Goal: Task Accomplishment & Management: Complete application form

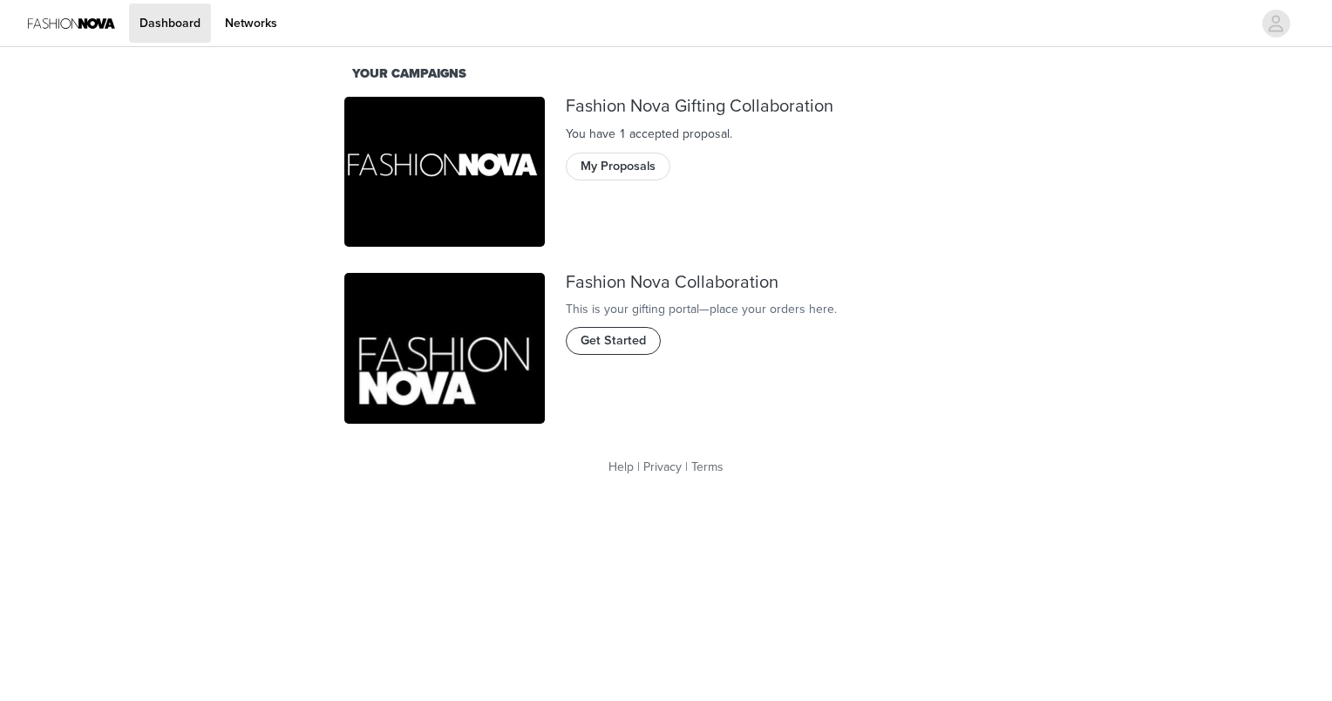
click at [612, 351] on span "Get Started" at bounding box center [613, 340] width 65 height 19
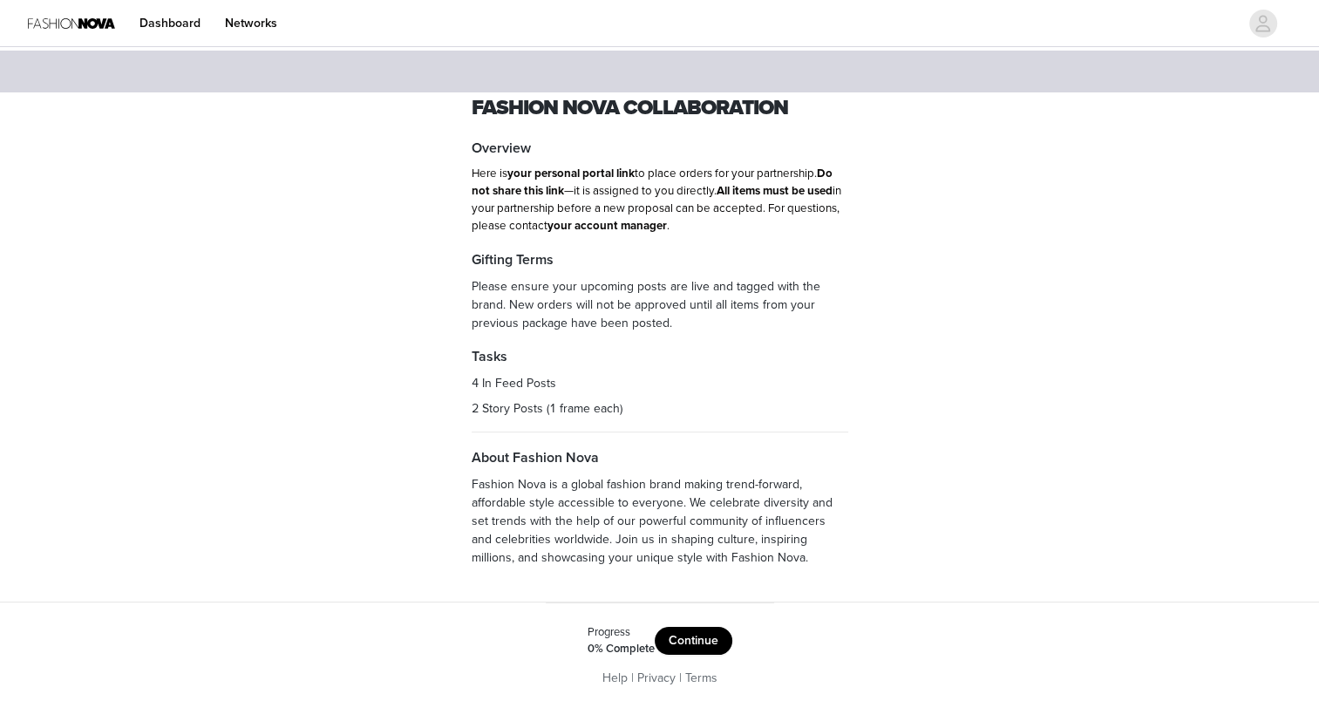
scroll to position [5, 0]
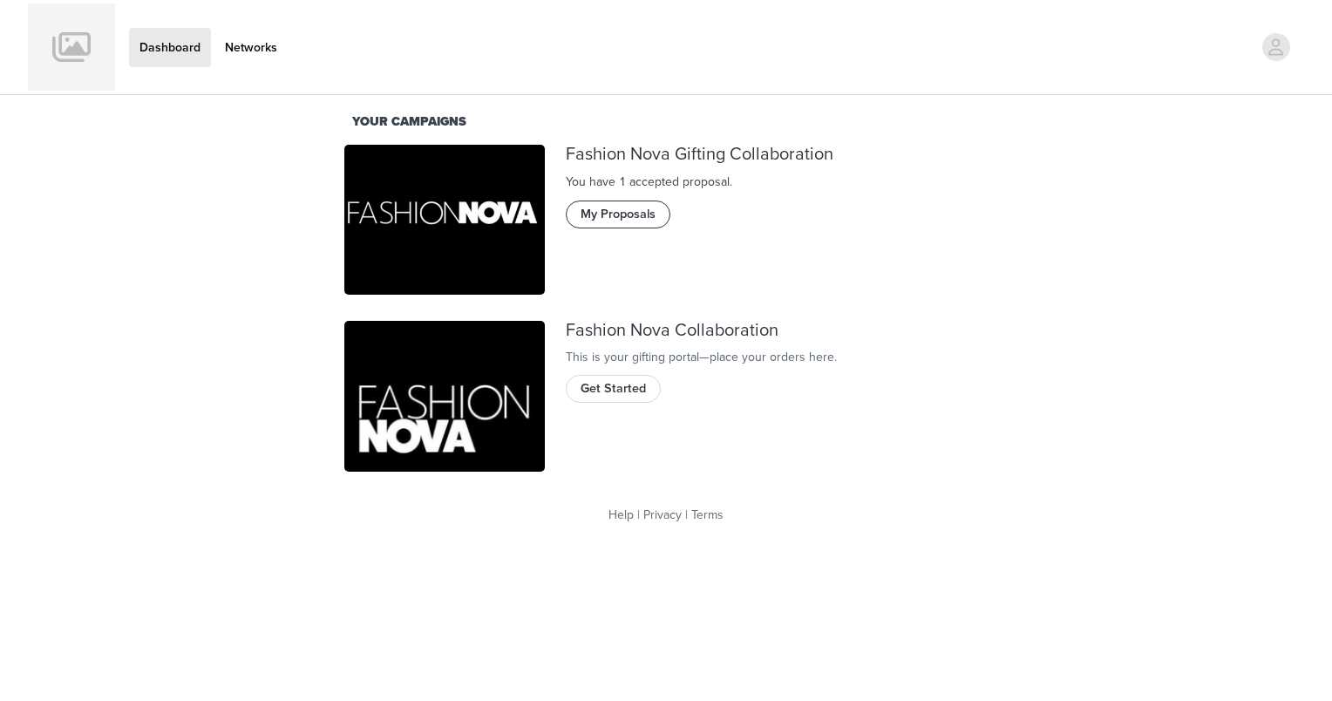
click at [586, 223] on button "My Proposals" at bounding box center [618, 215] width 105 height 28
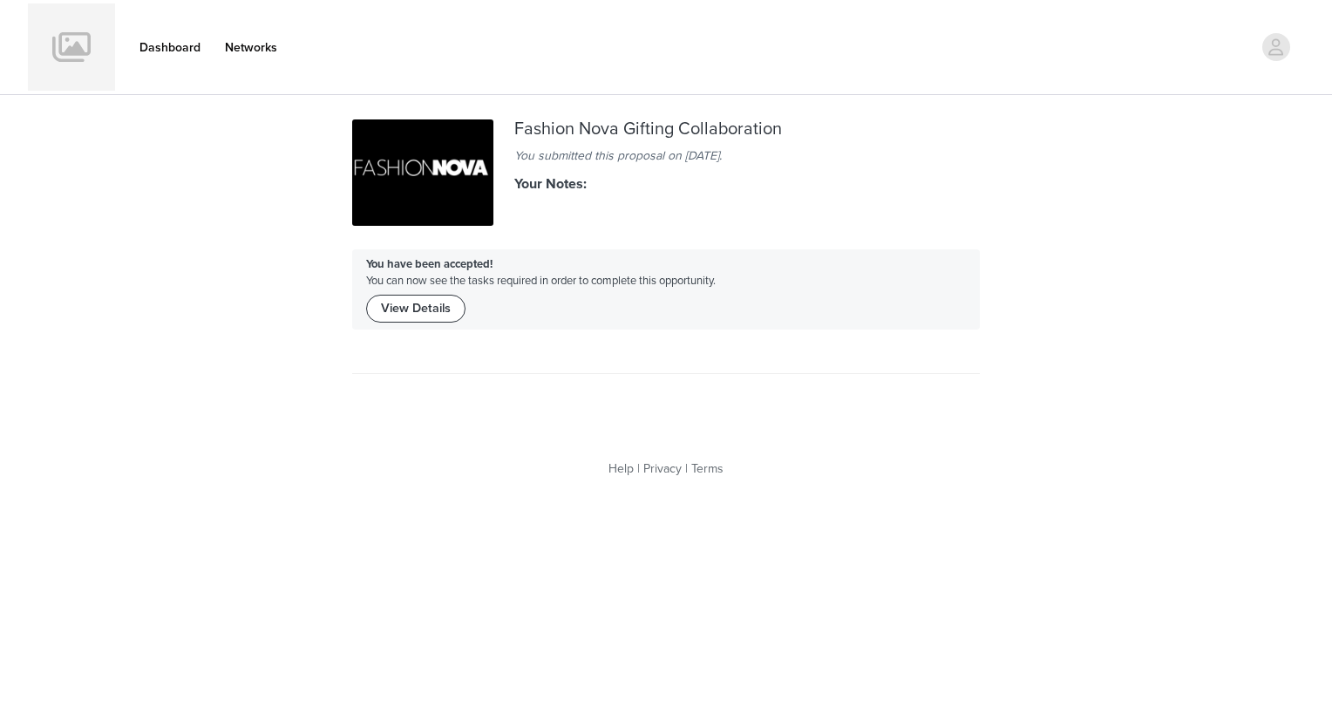
click at [431, 302] on button "View Details" at bounding box center [415, 309] width 99 height 28
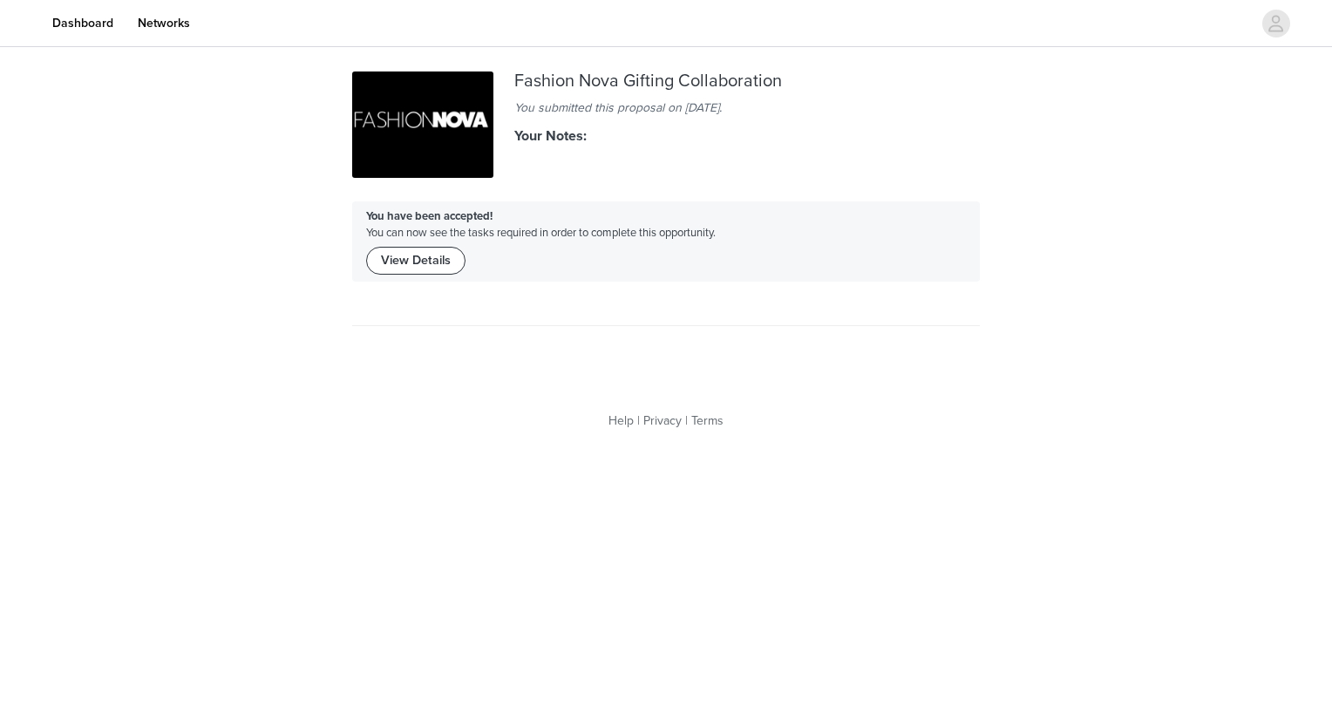
click at [409, 268] on button "View Details" at bounding box center [415, 261] width 99 height 28
click at [28, 24] on img at bounding box center [28, 24] width 0 height 0
click at [124, 23] on link "Dashboard" at bounding box center [83, 22] width 82 height 39
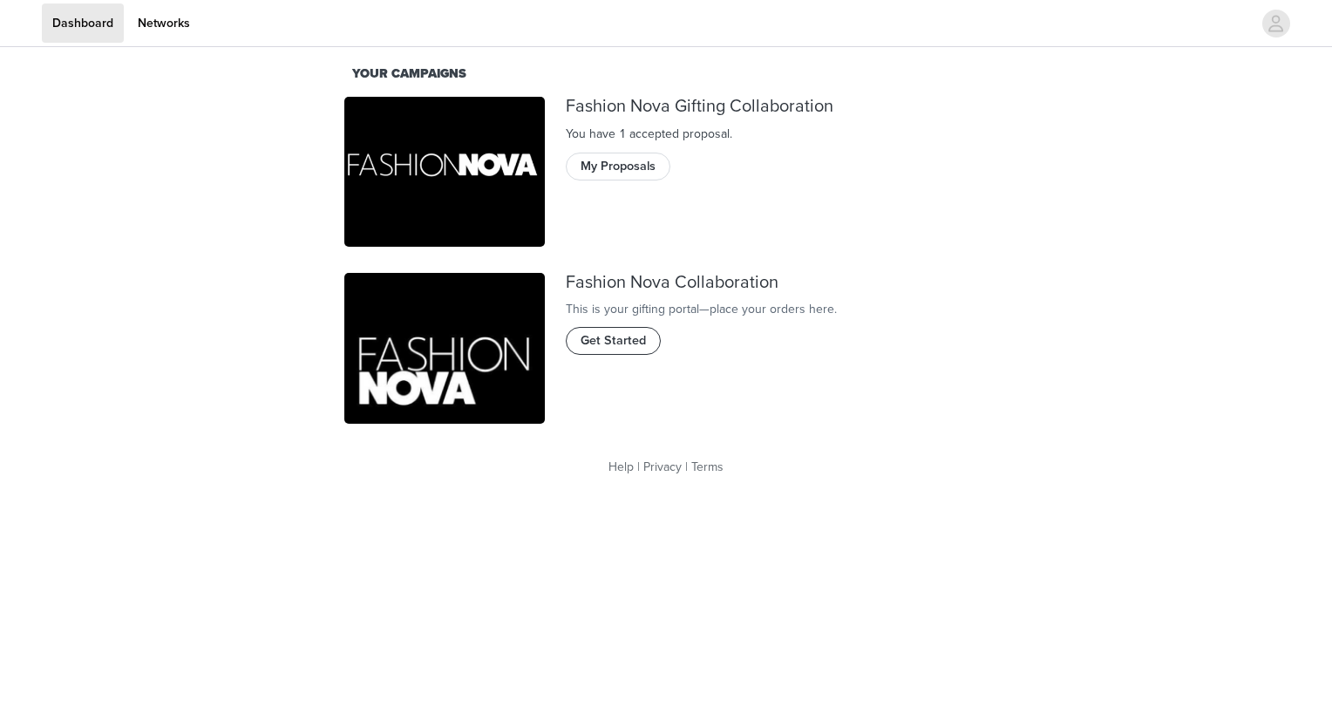
click at [607, 355] on button "Get Started" at bounding box center [613, 341] width 95 height 28
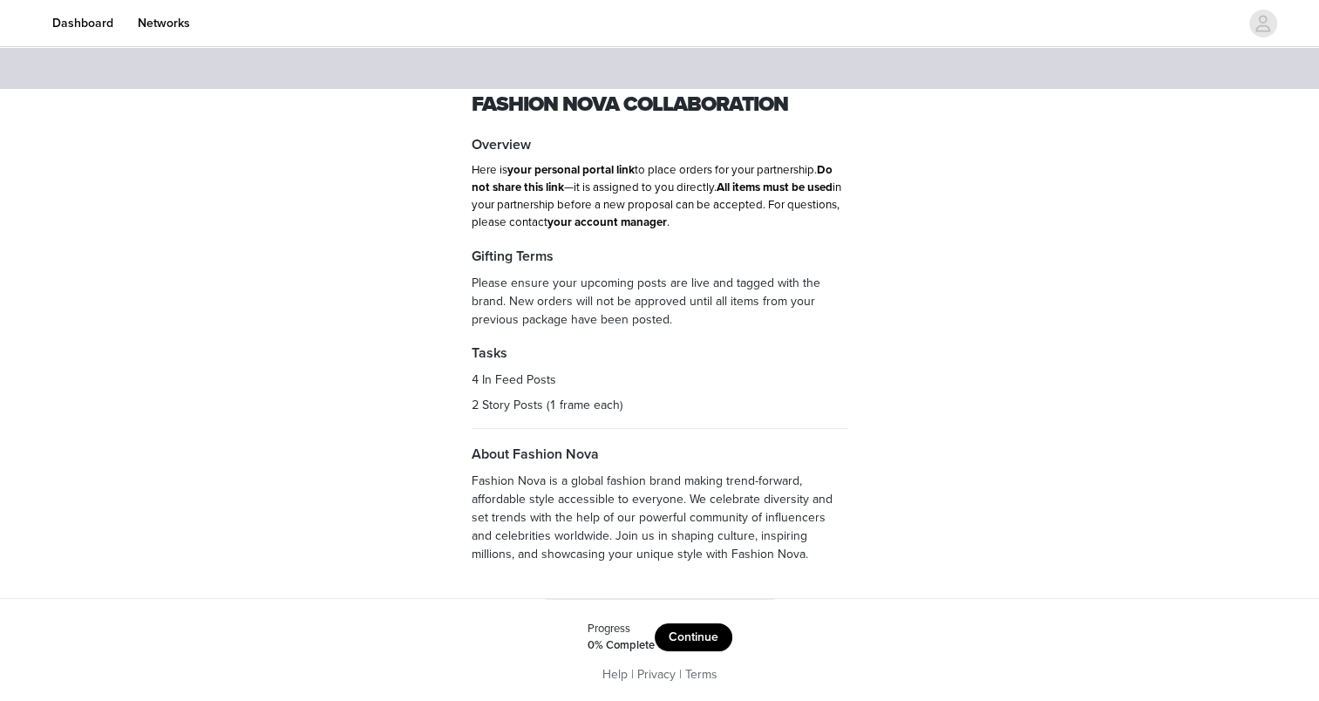
scroll to position [5, 0]
click at [692, 635] on button "Continue" at bounding box center [694, 636] width 78 height 28
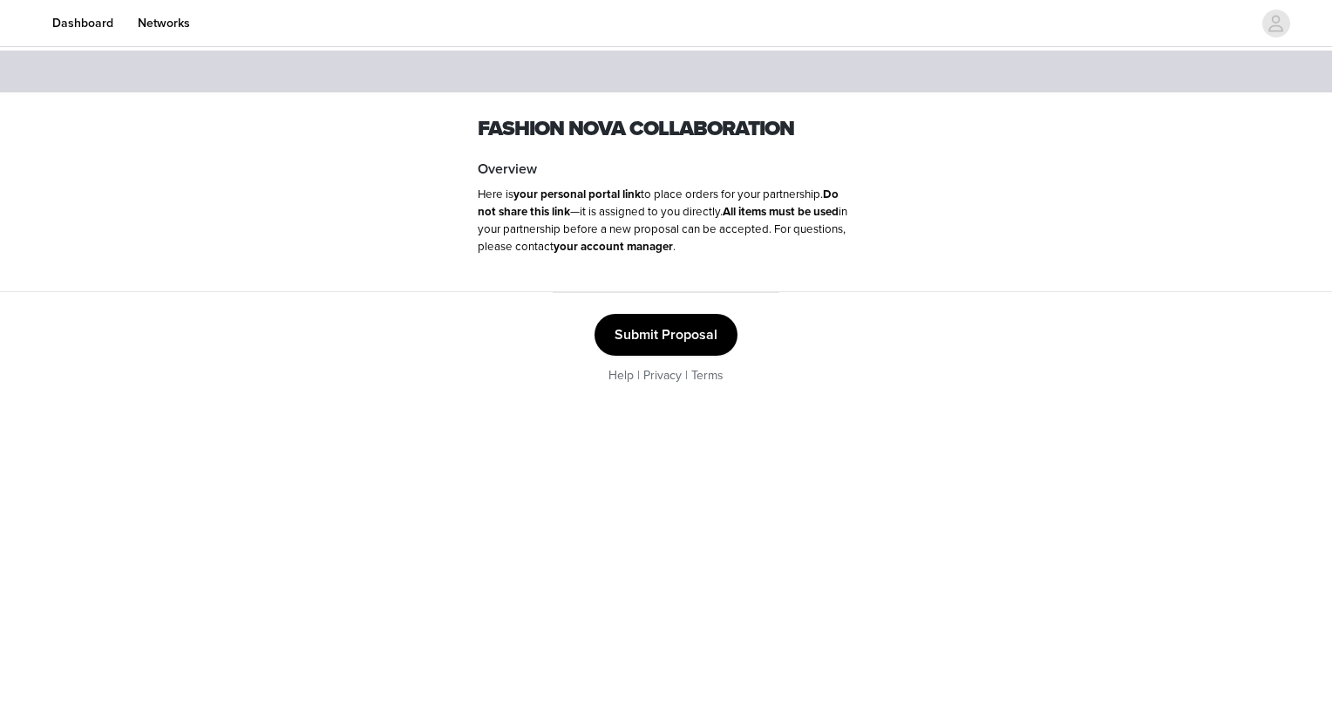
click at [642, 331] on button "Submit Proposal" at bounding box center [666, 335] width 143 height 42
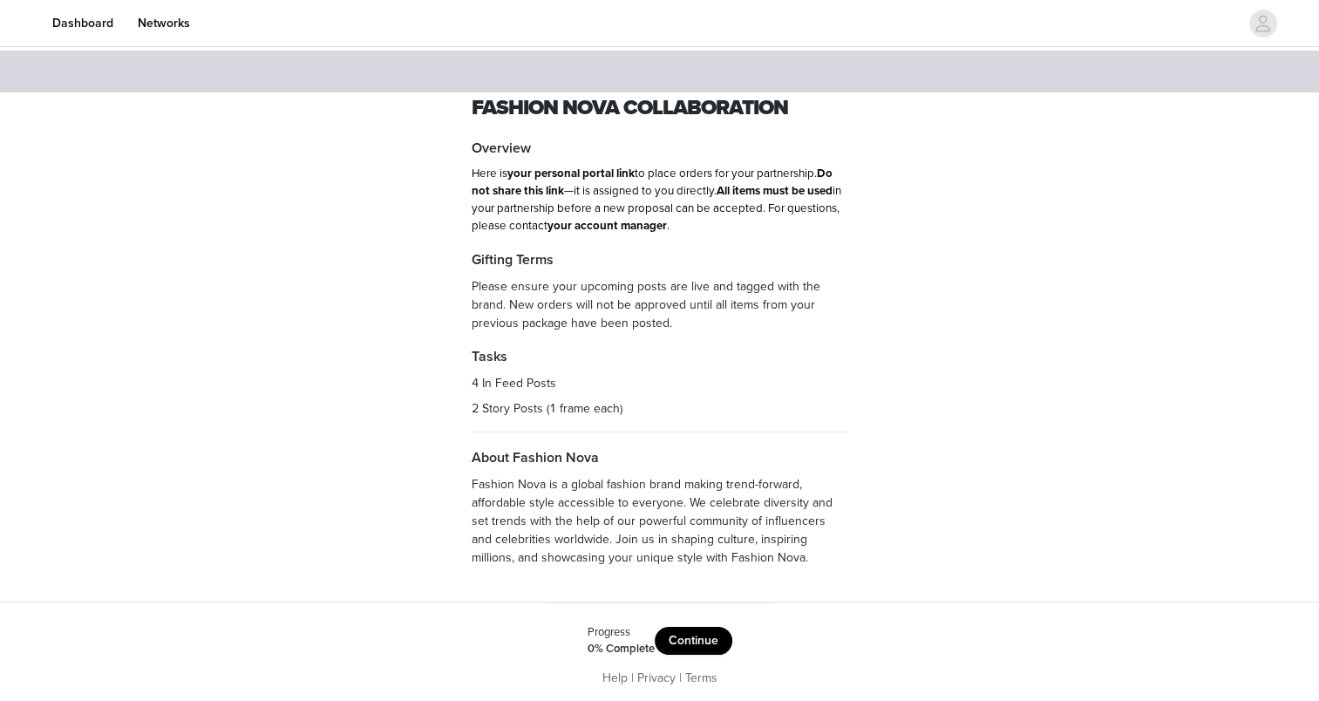
click at [687, 637] on button "Continue" at bounding box center [694, 641] width 78 height 28
click at [685, 629] on button "Get Started" at bounding box center [693, 638] width 90 height 28
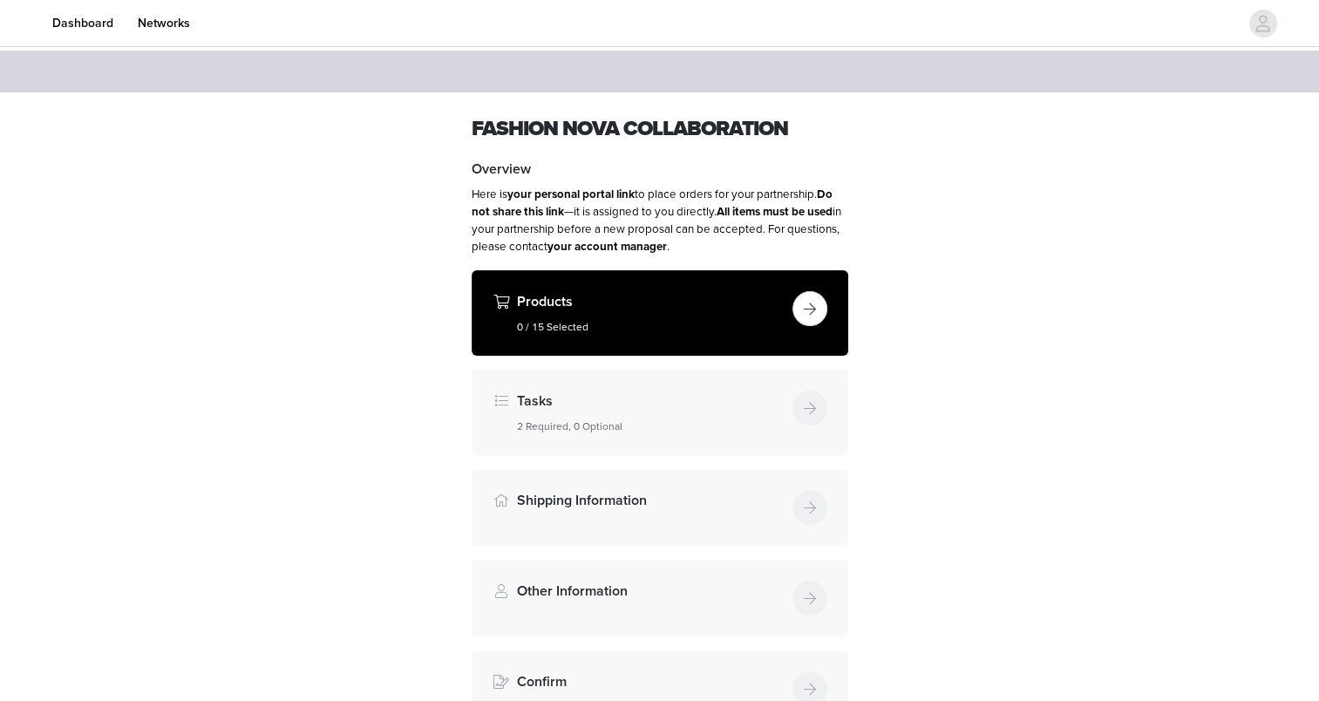
click at [801, 298] on button "button" at bounding box center [810, 308] width 35 height 35
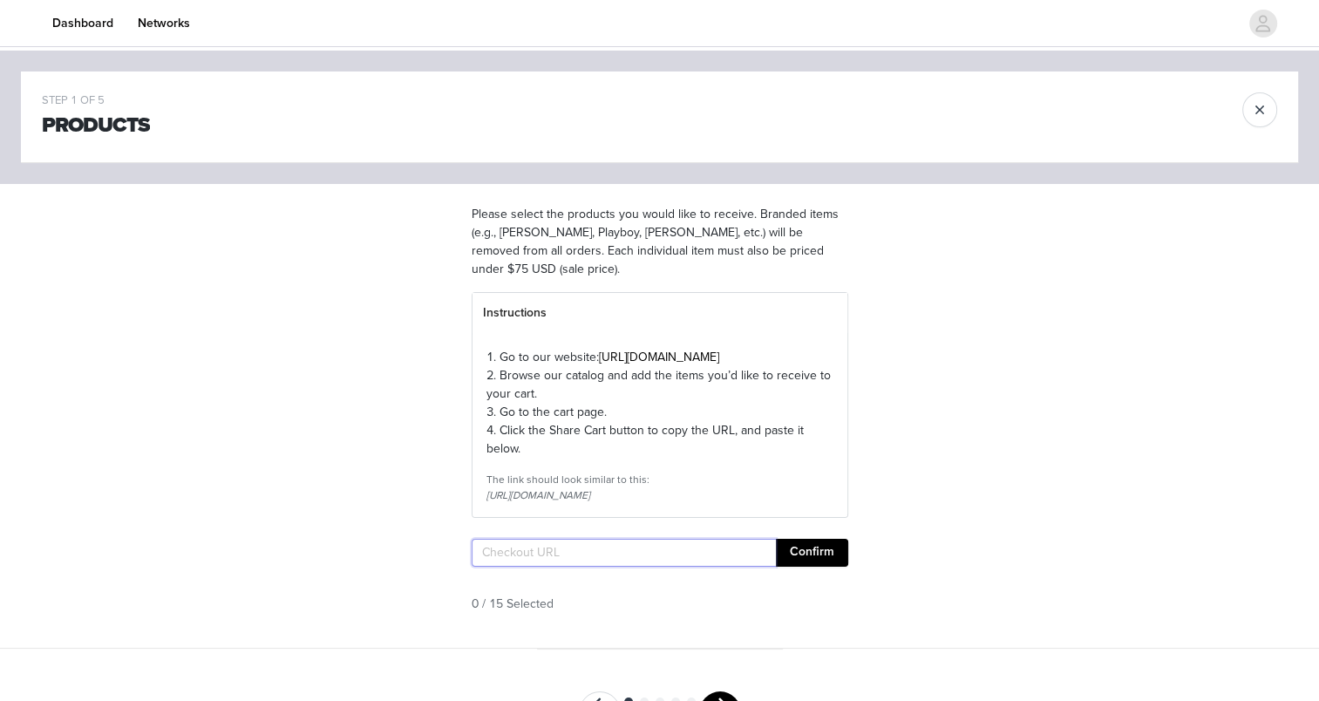
click at [621, 567] on input "text" at bounding box center [624, 553] width 304 height 28
paste input "https://www.fashionnova.com/pages/shared-cart/39294936711292:1,39287358816380:1…"
type input "https://www.fashionnova.com/pages/shared-cart/39294936711292:1,39287358816380:1…"
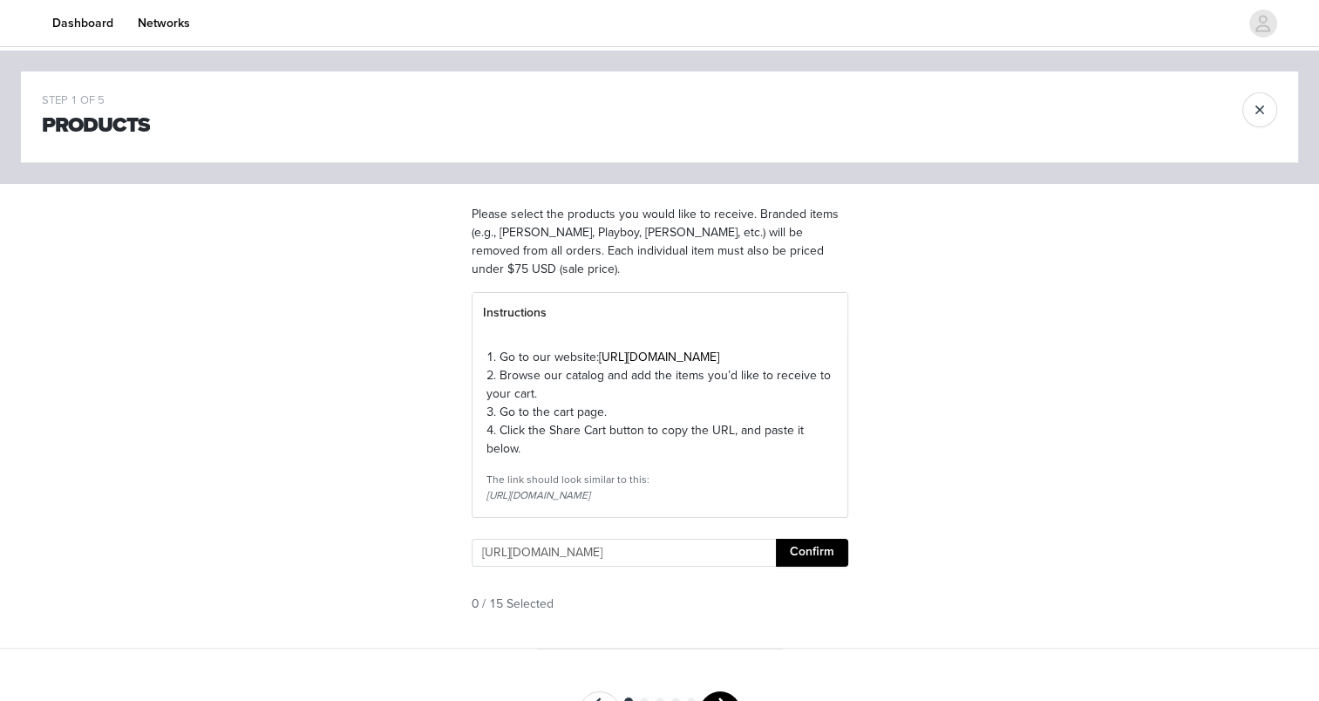
click at [771, 487] on div "The link should look similar to this:" at bounding box center [660, 480] width 347 height 16
click at [824, 567] on button "Confirm" at bounding box center [812, 553] width 72 height 28
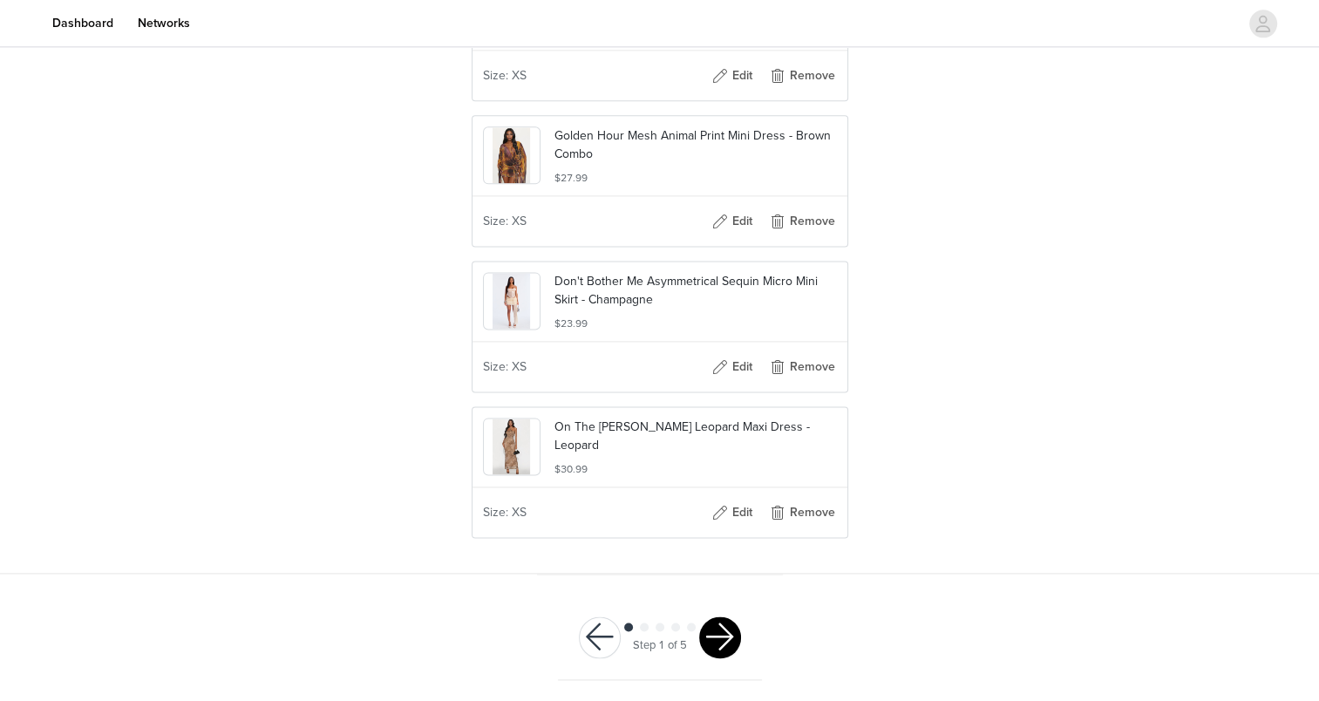
scroll to position [2267, 0]
click at [726, 635] on button "button" at bounding box center [720, 638] width 42 height 42
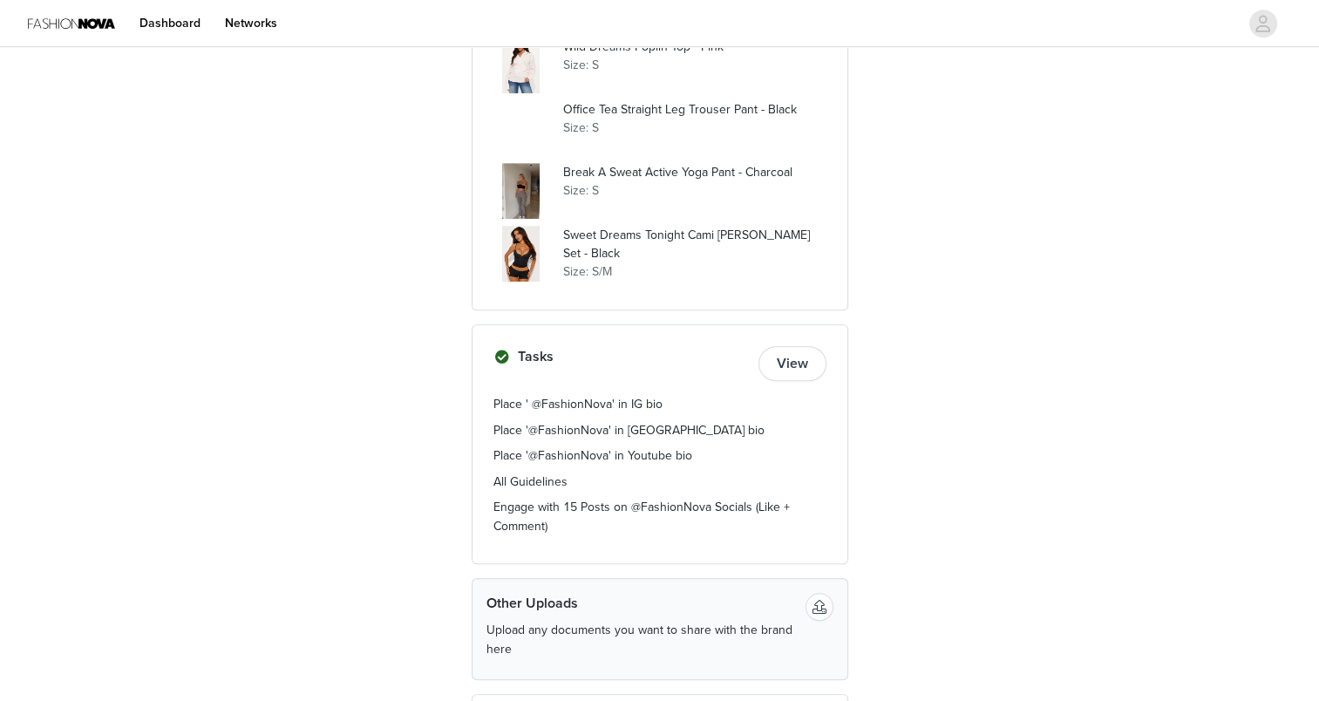
scroll to position [785, 0]
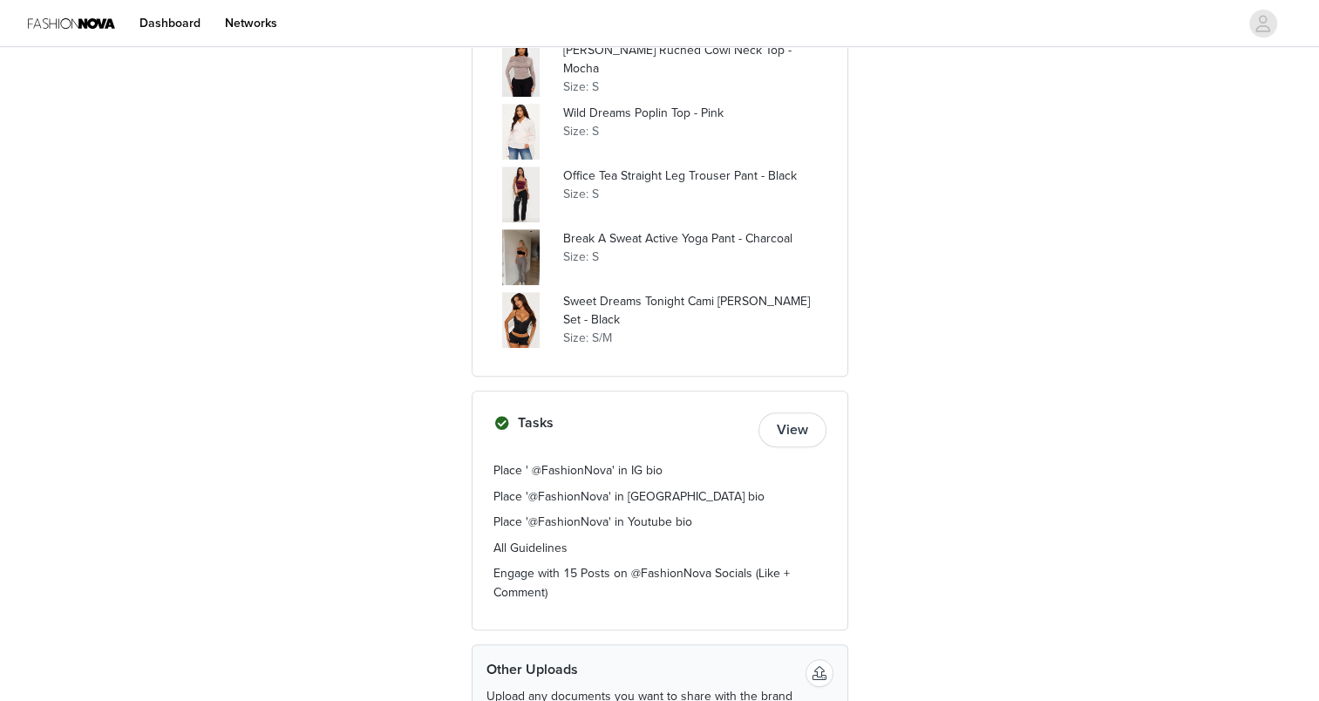
click at [773, 422] on button "View" at bounding box center [793, 429] width 68 height 35
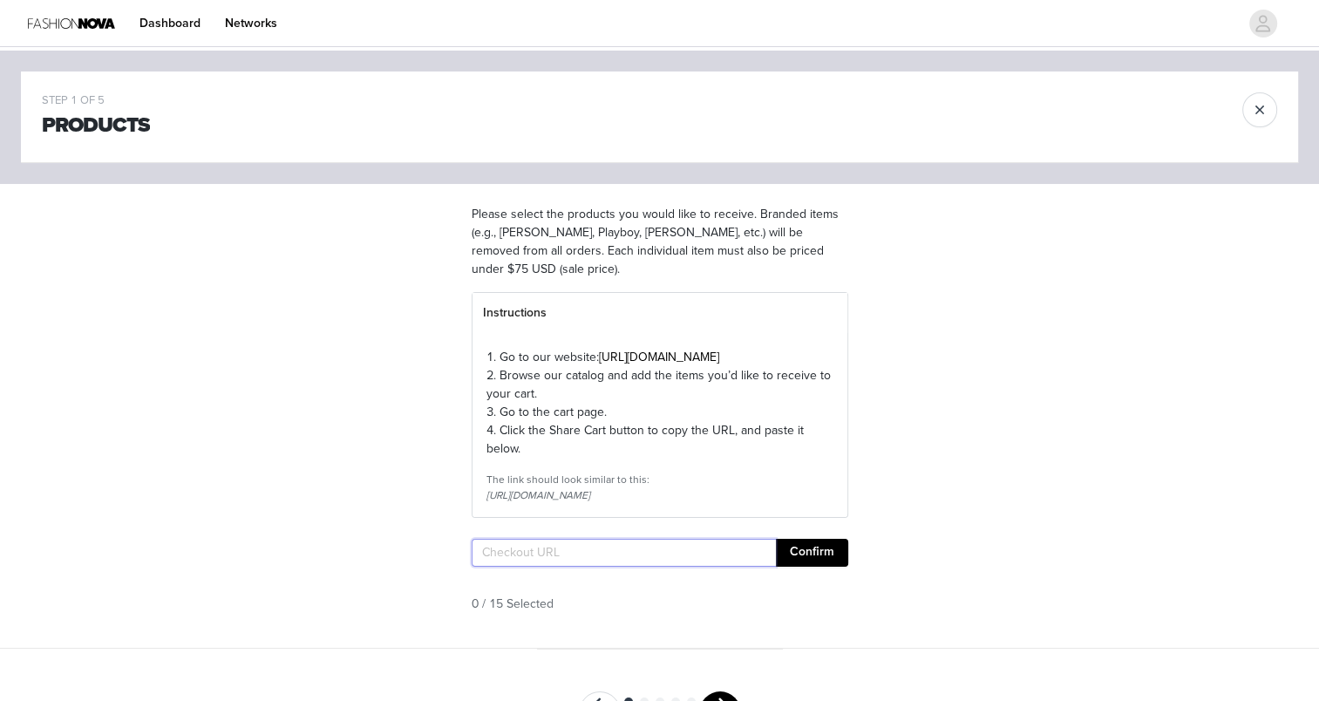
click at [620, 567] on input "text" at bounding box center [624, 553] width 304 height 28
paste input "[URL][DOMAIN_NAME]"
type input "[URL][DOMAIN_NAME]"
